Goal: Task Accomplishment & Management: Manage account settings

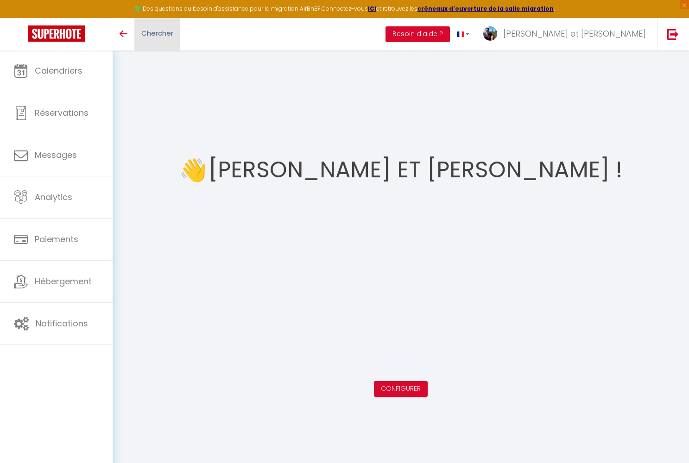
click at [152, 33] on span "Chercher" at bounding box center [157, 33] width 32 height 10
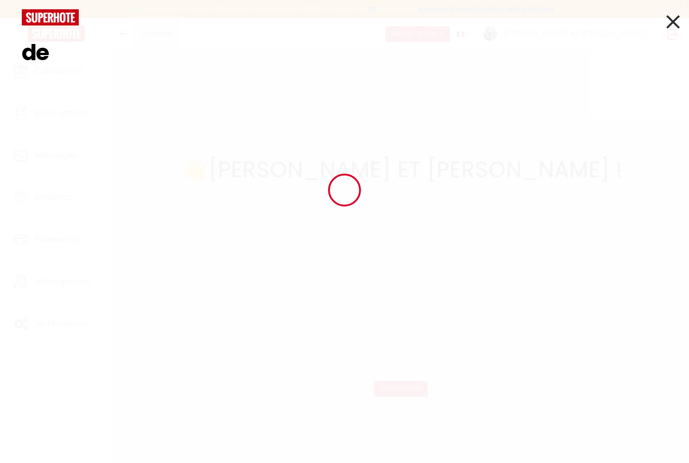
type input "d"
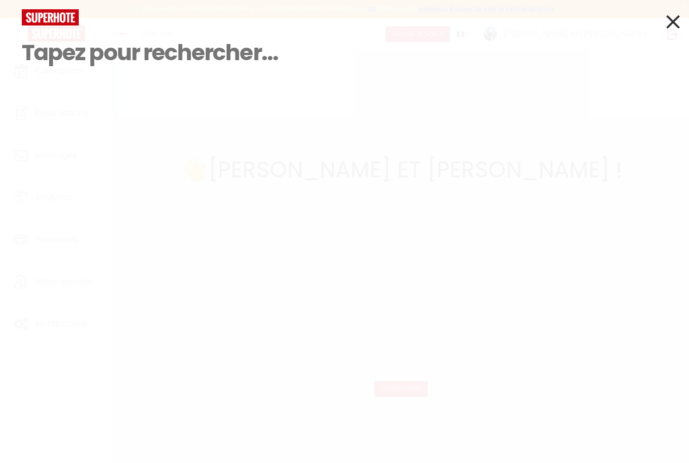
click at [669, 22] on icon at bounding box center [672, 21] width 13 height 23
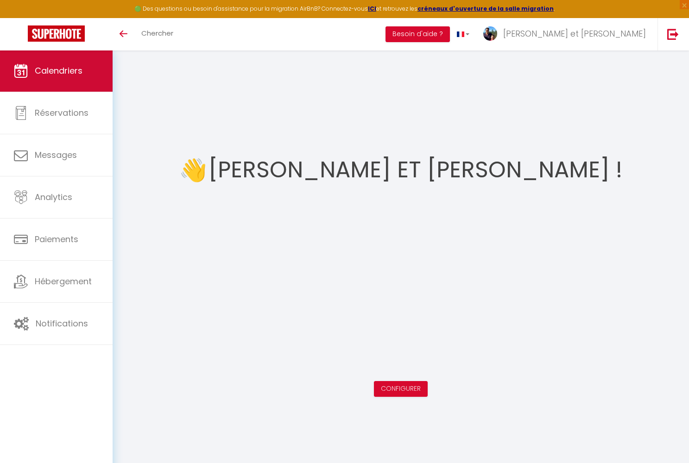
click at [84, 69] on link "Calendriers" at bounding box center [56, 71] width 113 height 42
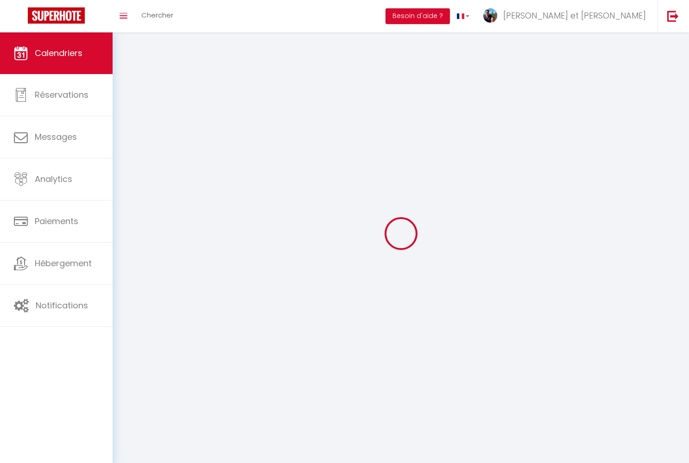
select select
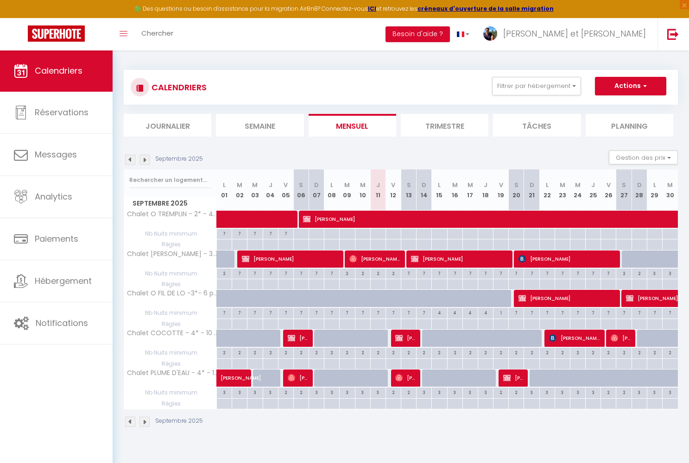
click at [284, 261] on span "[PERSON_NAME]" at bounding box center [290, 259] width 97 height 18
select select "OK"
select select "0"
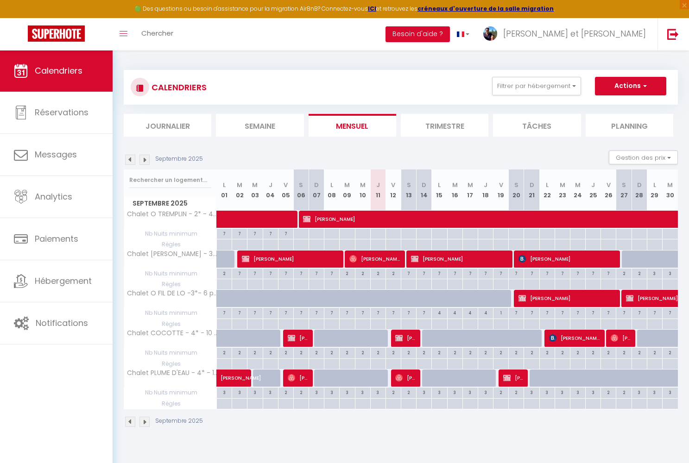
select select "1"
select select
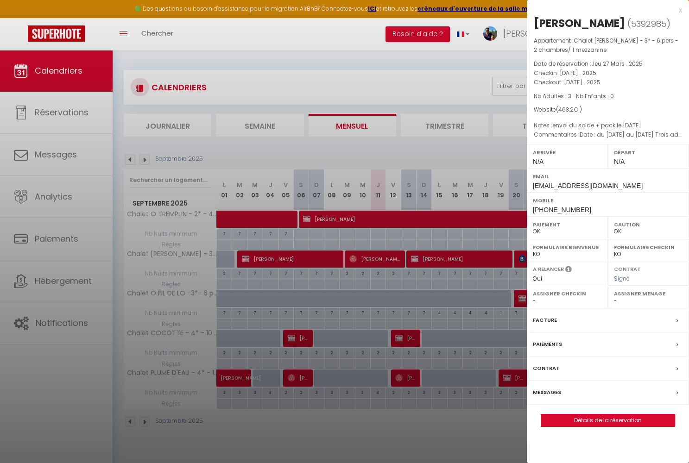
click at [557, 415] on link "Détails de la réservation" at bounding box center [607, 421] width 133 height 12
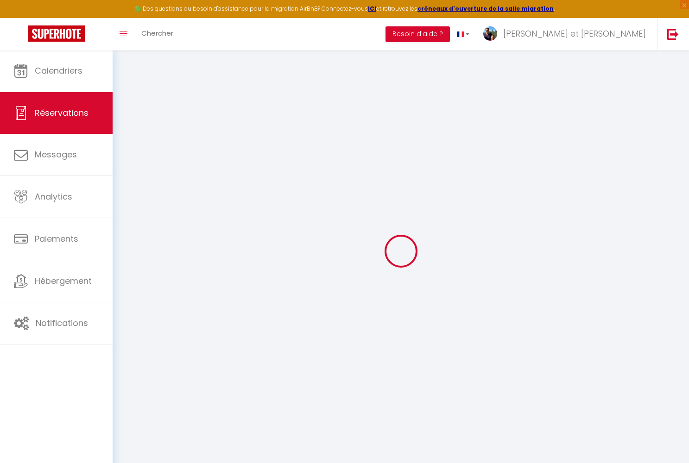
select select
checkbox input "false"
type particuliers0 "Date : du [DATE] au [DATE] Trois adultes Voudrions prendre le pack "sérénité" e…"
type svp1 "envoi du solde + pack le [DATE]"
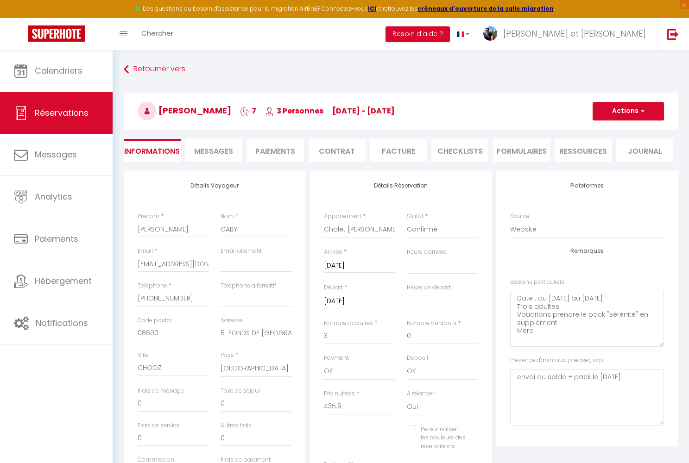
type input "27.3"
select select
checkbox input "false"
select select
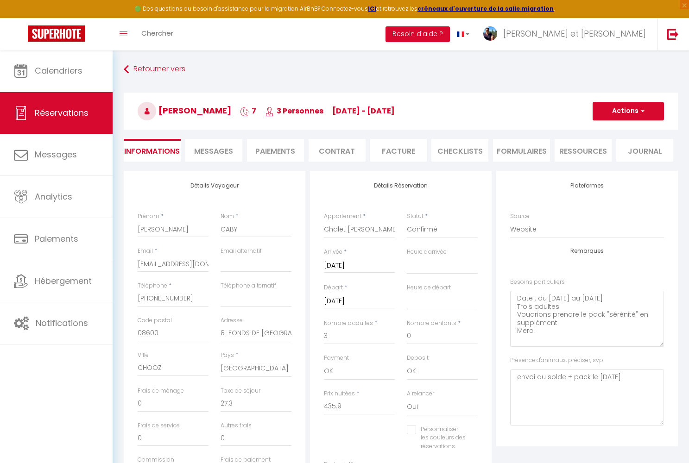
select select
click at [219, 149] on span "Messages" at bounding box center [213, 151] width 39 height 11
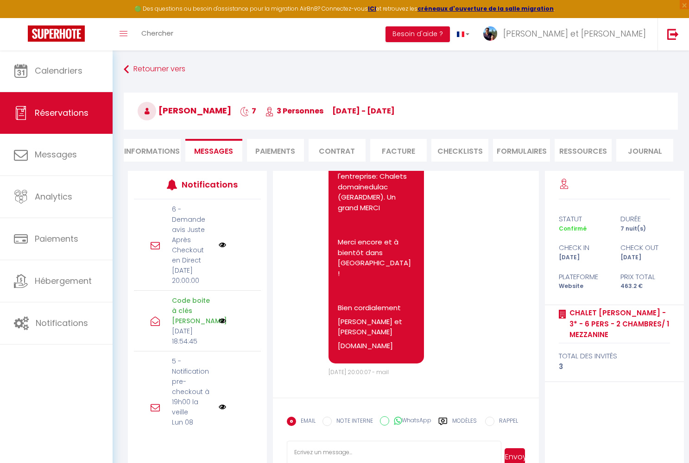
scroll to position [8273, 0]
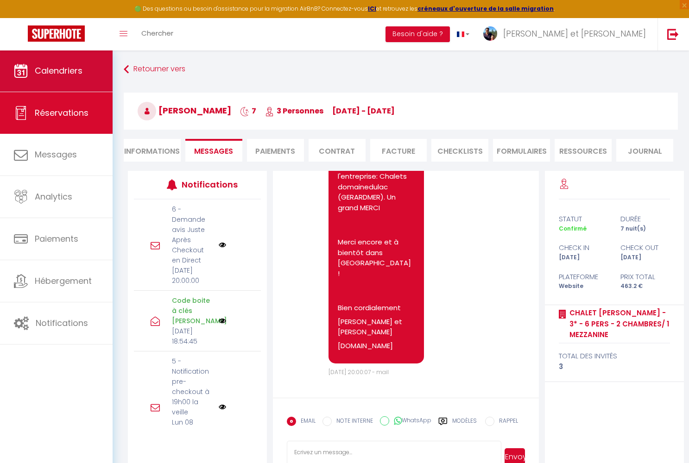
click at [42, 75] on span "Calendriers" at bounding box center [59, 71] width 48 height 12
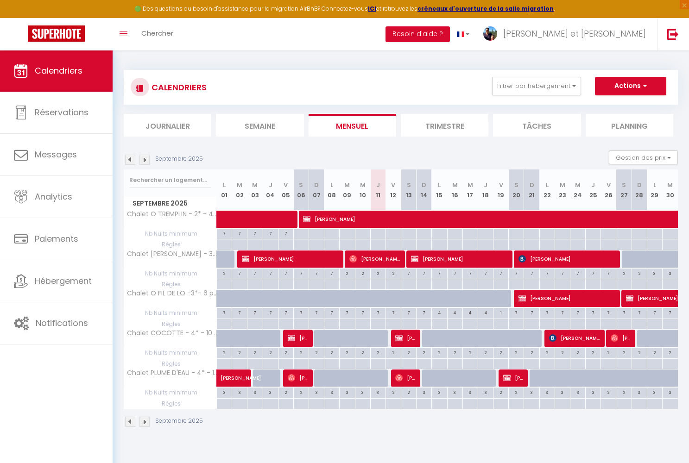
click at [145, 159] on img at bounding box center [145, 160] width 10 height 10
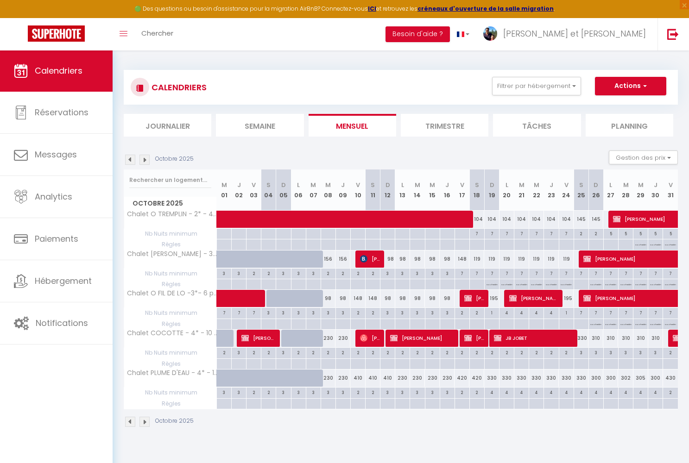
click at [132, 161] on img at bounding box center [130, 160] width 10 height 10
